Goal: Navigation & Orientation: Find specific page/section

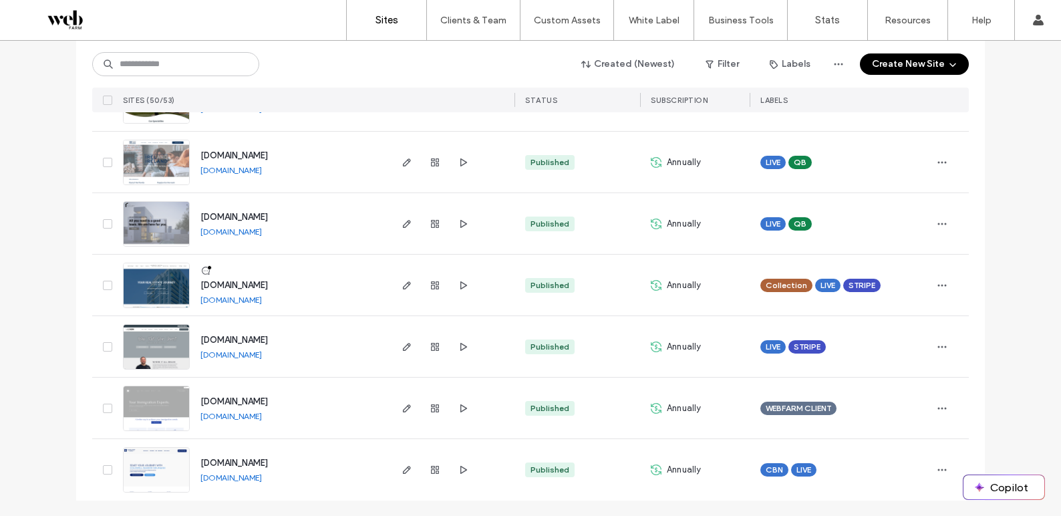
scroll to position [2837, 0]
click at [434, 226] on icon "button" at bounding box center [435, 223] width 11 height 11
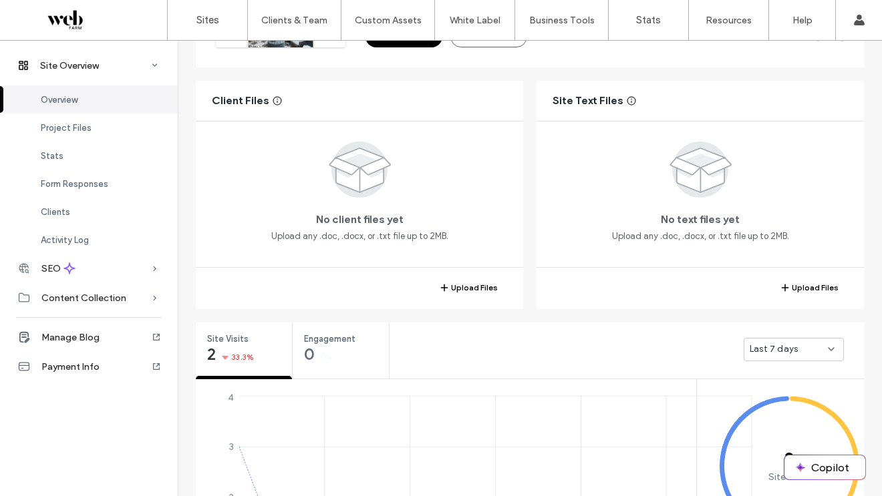
scroll to position [221, 0]
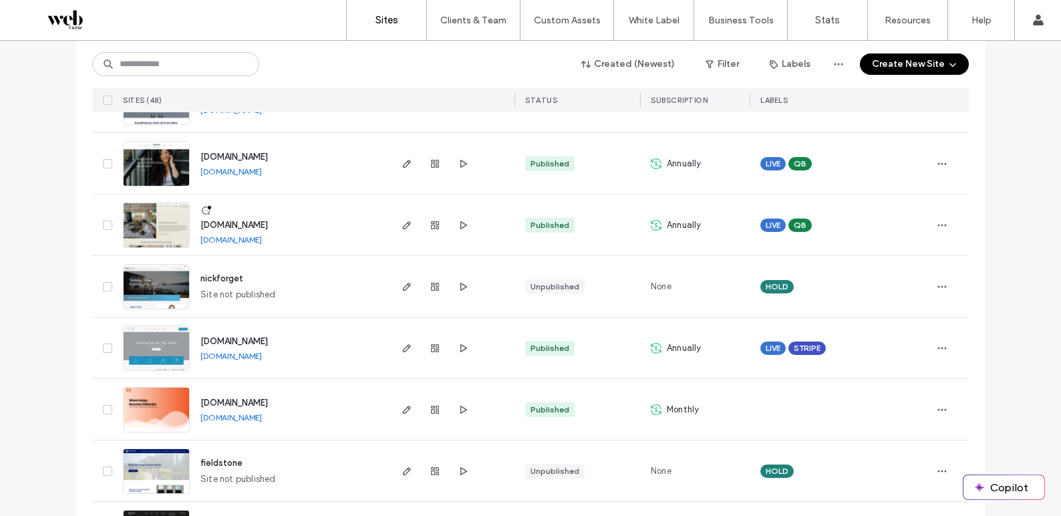
scroll to position [2003, 0]
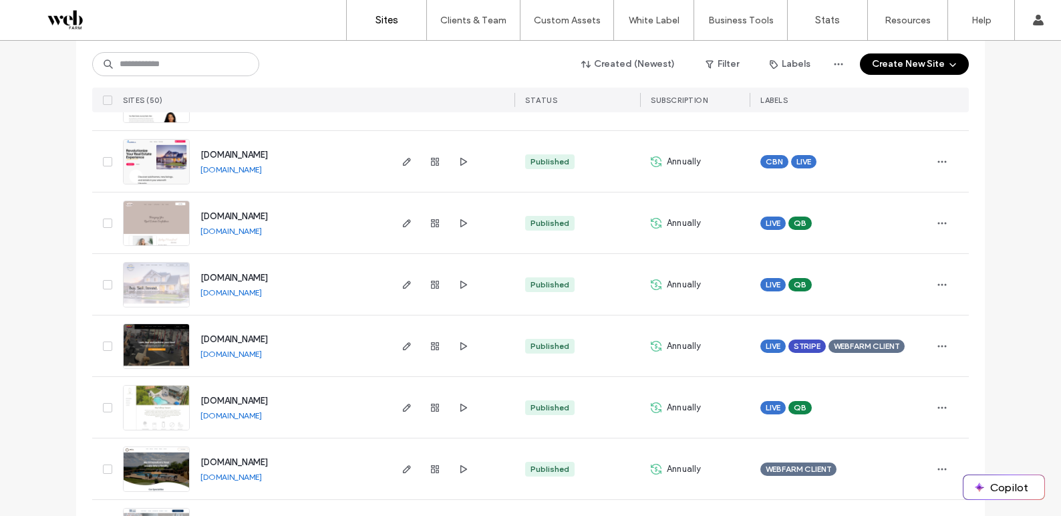
scroll to position [2466, 0]
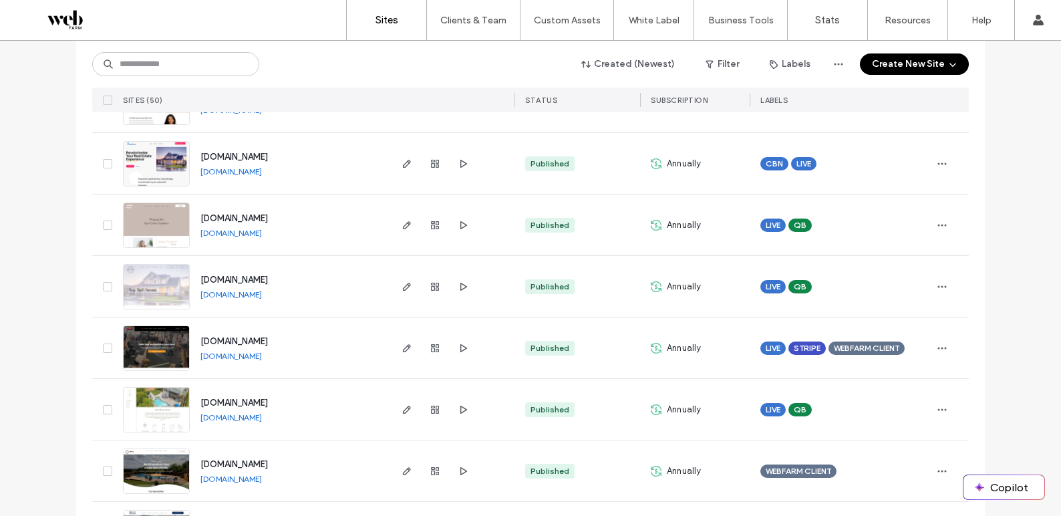
click at [255, 480] on link "[DOMAIN_NAME]" at bounding box center [230, 479] width 61 height 10
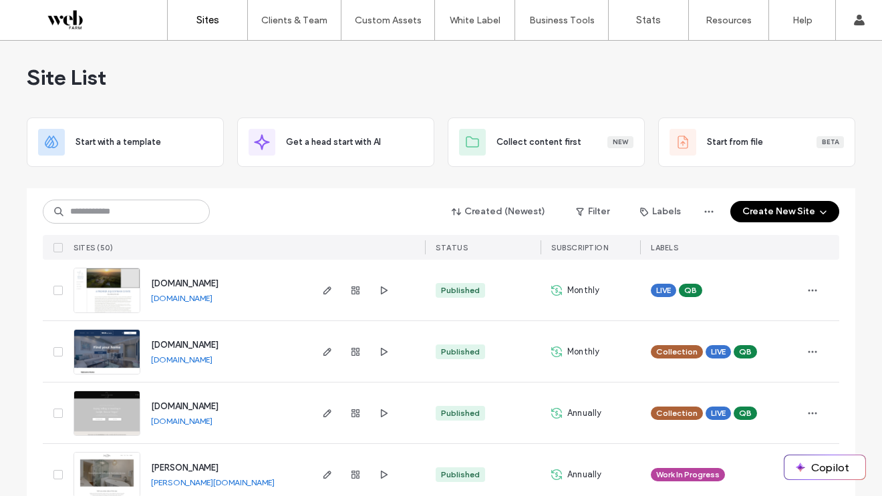
scroll to position [0, 0]
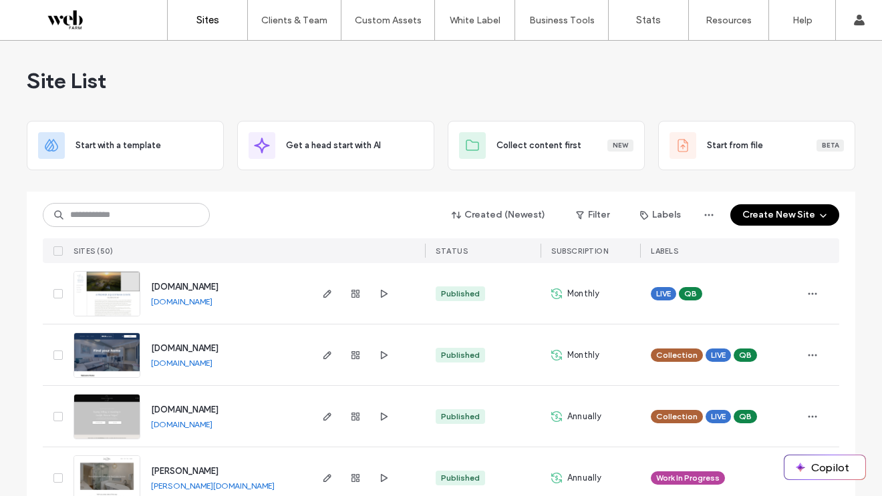
click at [239, 21] on link "Sites" at bounding box center [208, 20] width 80 height 40
click at [221, 21] on link "Sites" at bounding box center [208, 20] width 80 height 40
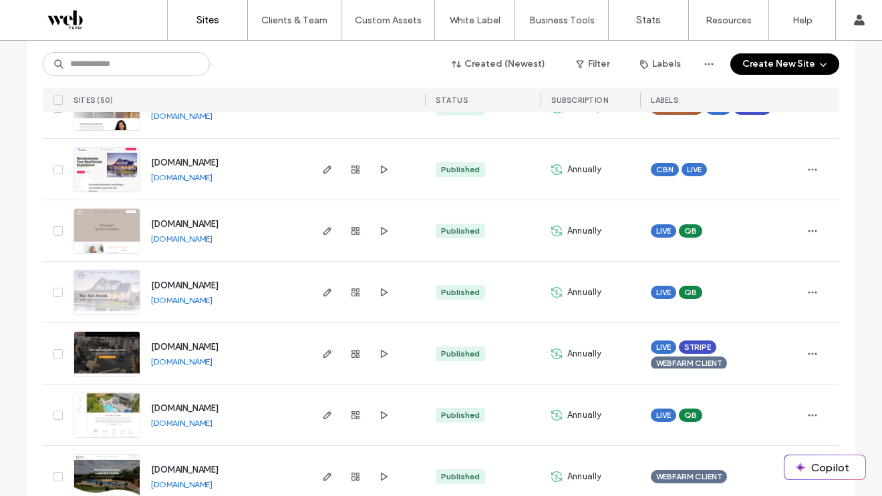
scroll to position [2856, 0]
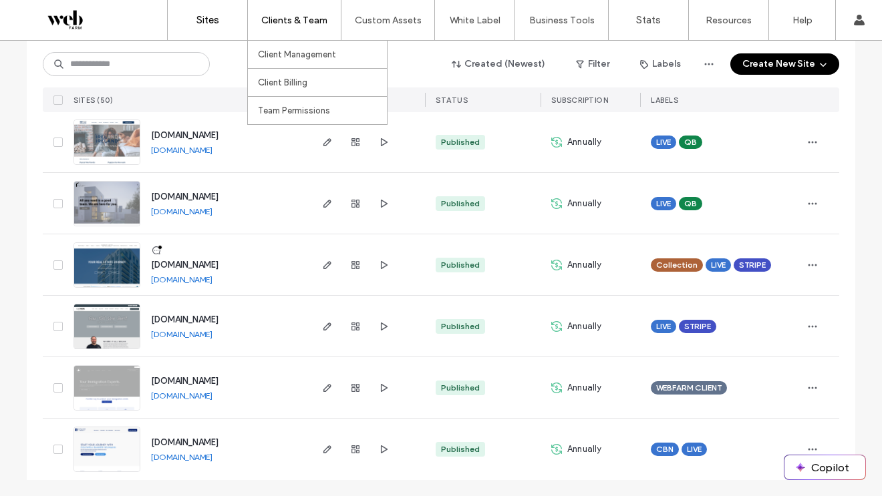
click at [305, 21] on label "Clients & Team" at bounding box center [294, 20] width 66 height 11
click at [275, 60] on link "Client Management" at bounding box center [322, 54] width 129 height 27
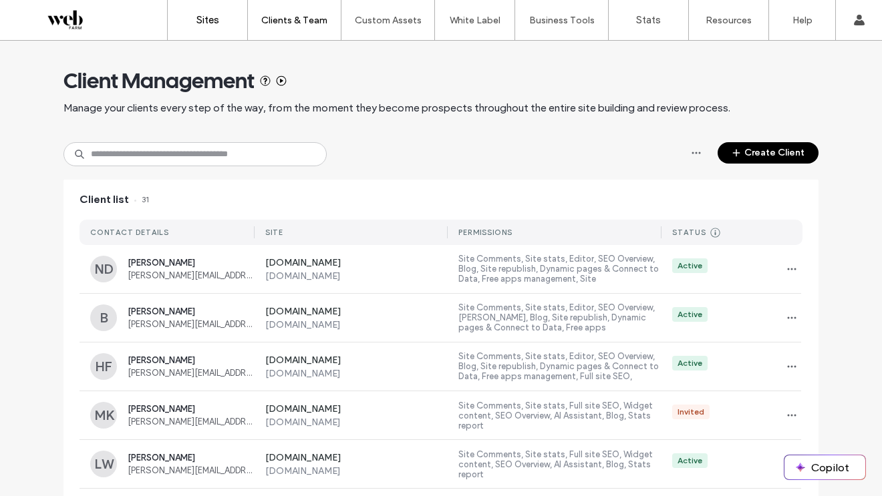
click at [214, 20] on label "Sites" at bounding box center [207, 20] width 23 height 12
